Goal: Task Accomplishment & Management: Use online tool/utility

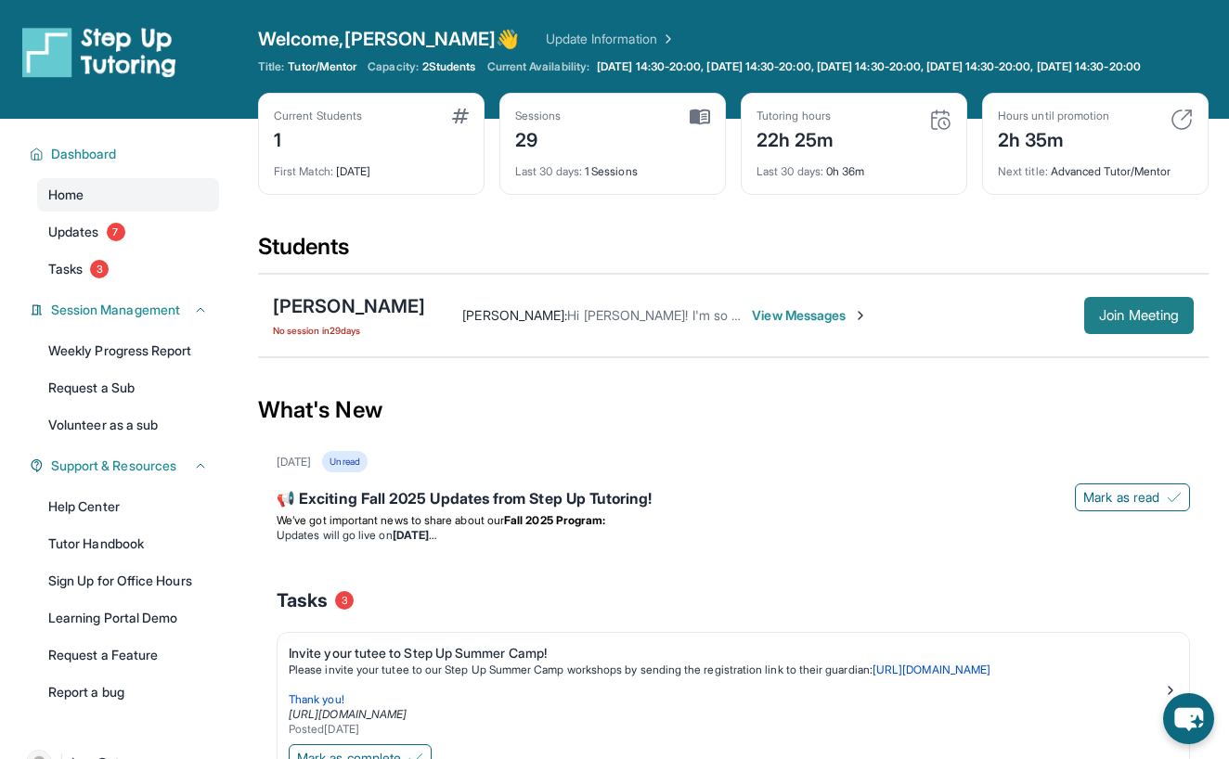
click at [1145, 321] on span "Join Meeting" at bounding box center [1139, 315] width 80 height 11
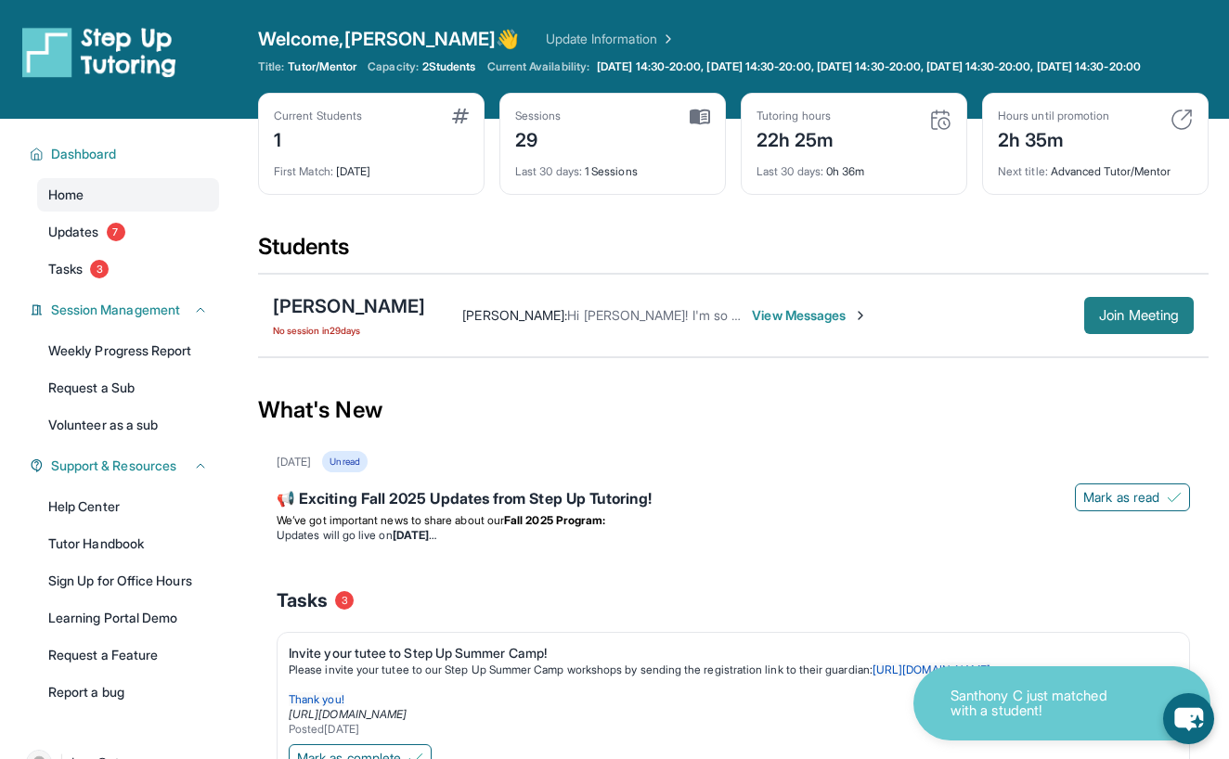
click at [1134, 321] on span "Join Meeting" at bounding box center [1139, 315] width 80 height 11
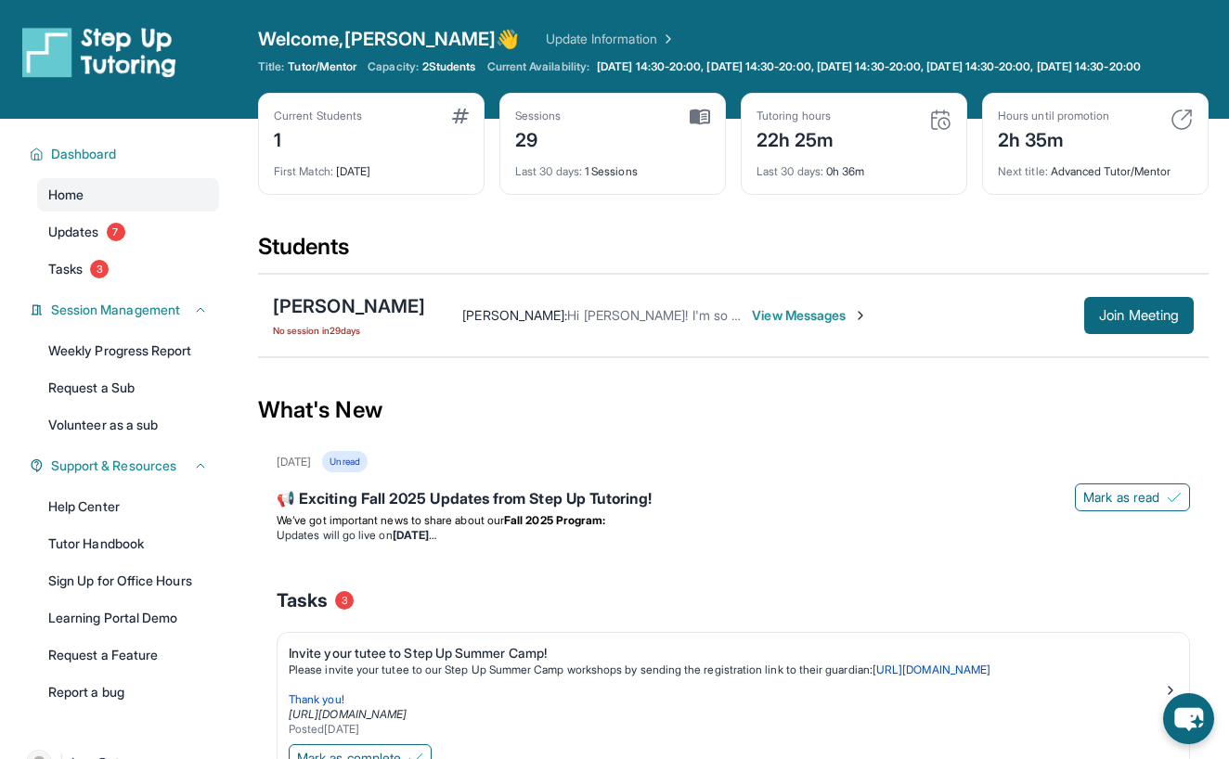
click at [662, 422] on div "What's New" at bounding box center [733, 410] width 950 height 82
click at [1141, 318] on button "Join Meeting" at bounding box center [1139, 315] width 110 height 37
click at [1132, 334] on button "Join Meeting" at bounding box center [1139, 315] width 110 height 37
click at [801, 325] on span "View Messages" at bounding box center [810, 315] width 116 height 19
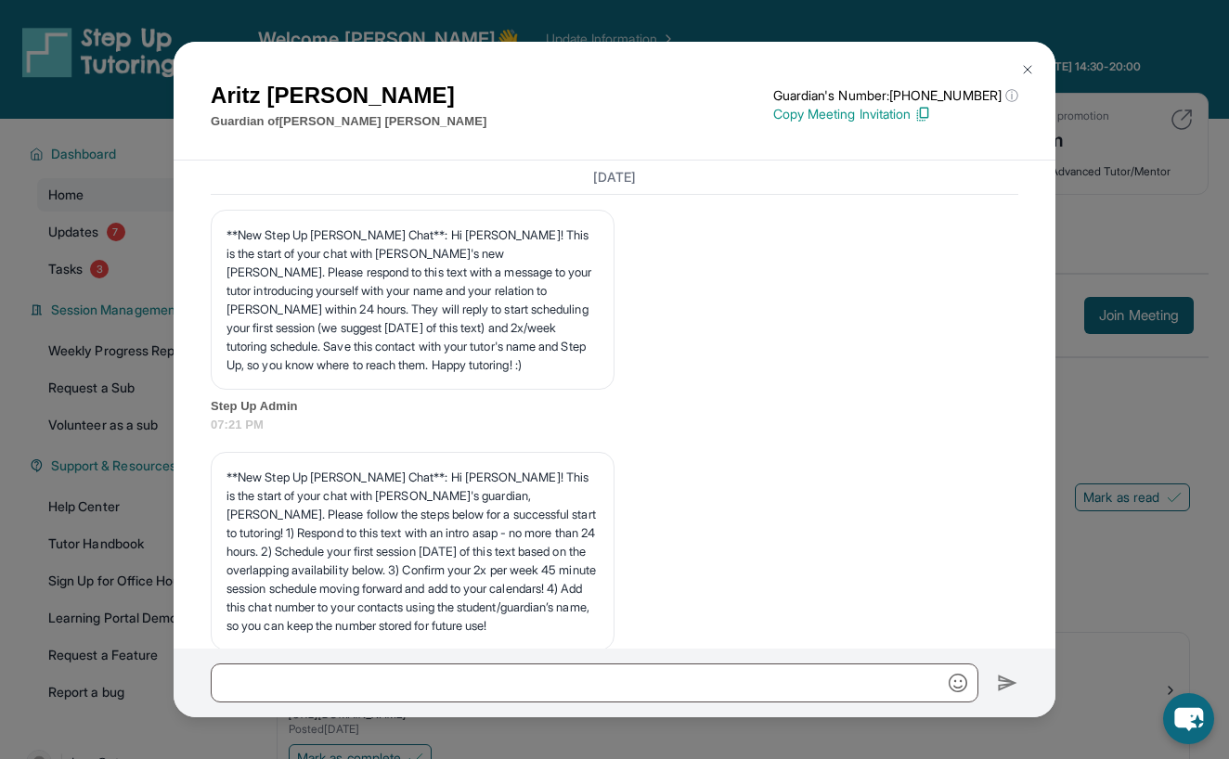
scroll to position [35383, 0]
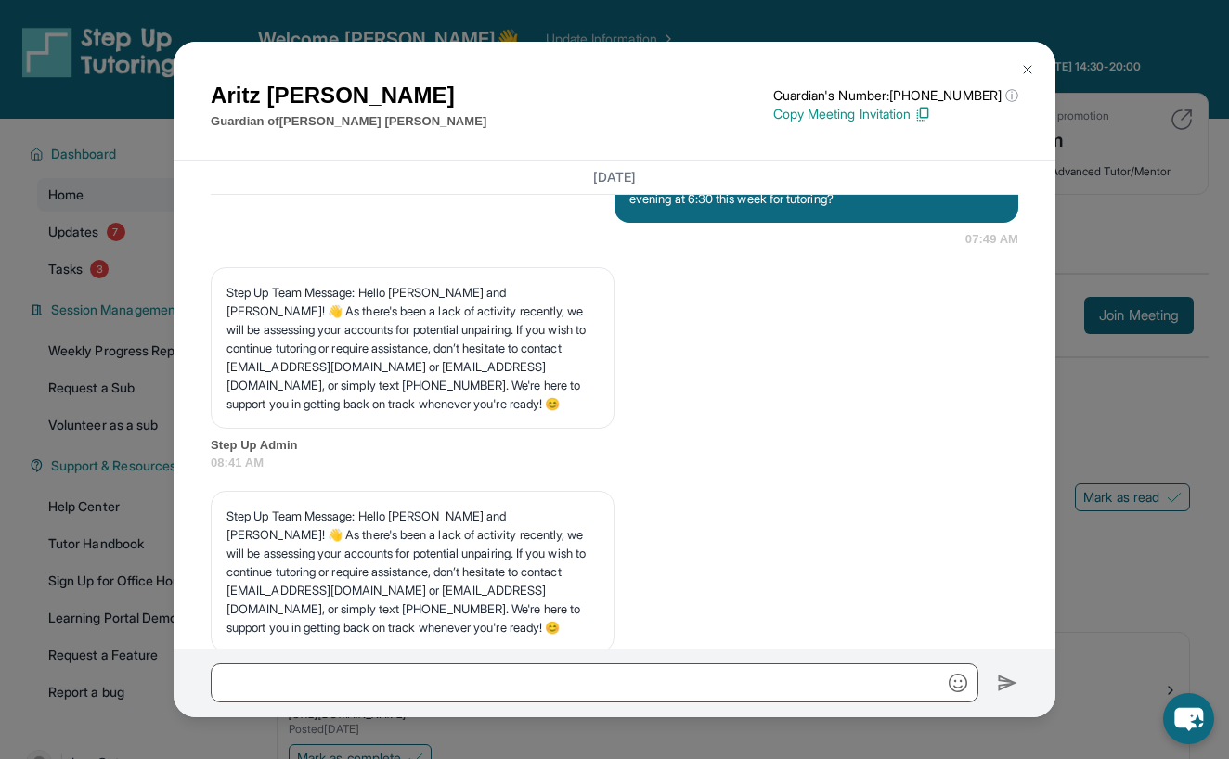
click at [1022, 63] on img at bounding box center [1027, 69] width 15 height 15
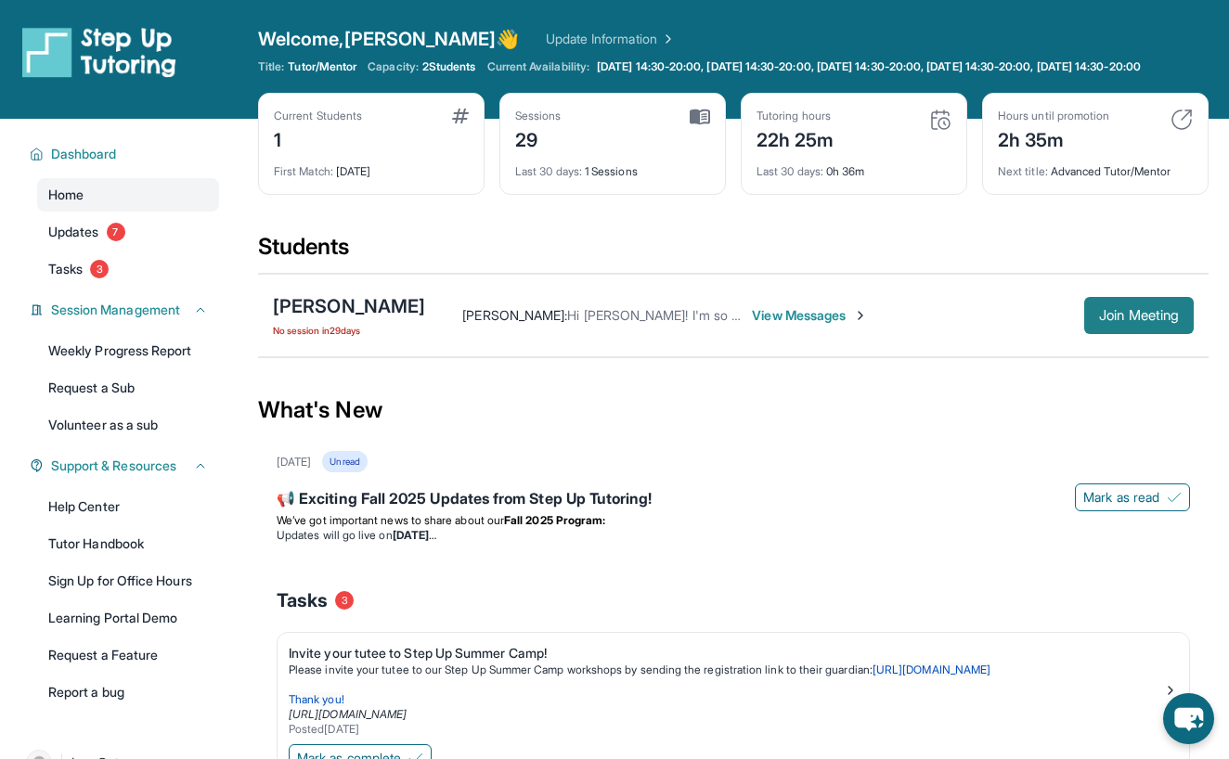
click at [1157, 321] on span "Join Meeting" at bounding box center [1139, 315] width 80 height 11
